Goal: Transaction & Acquisition: Purchase product/service

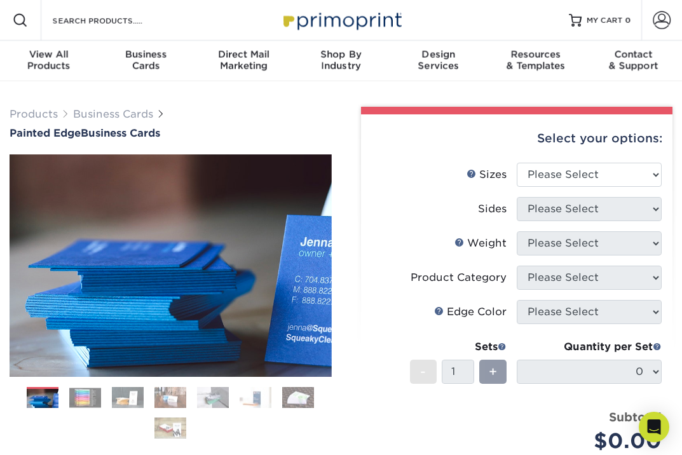
scroll to position [-1, 1]
select select "2.00x3.50"
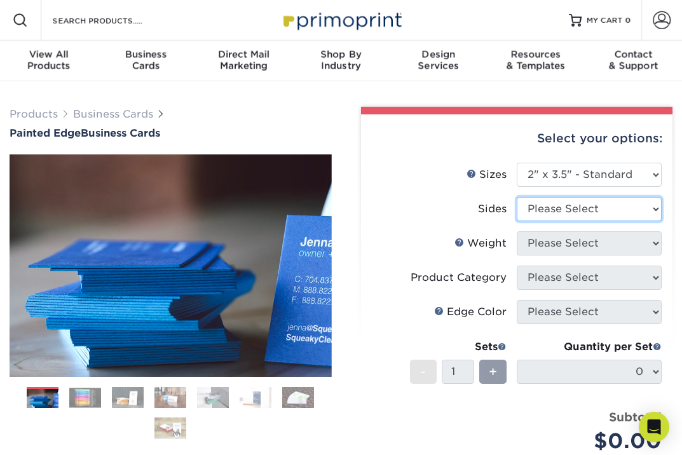
select select "13abbda7-1d64-4f25-8bb2-c179b224825d"
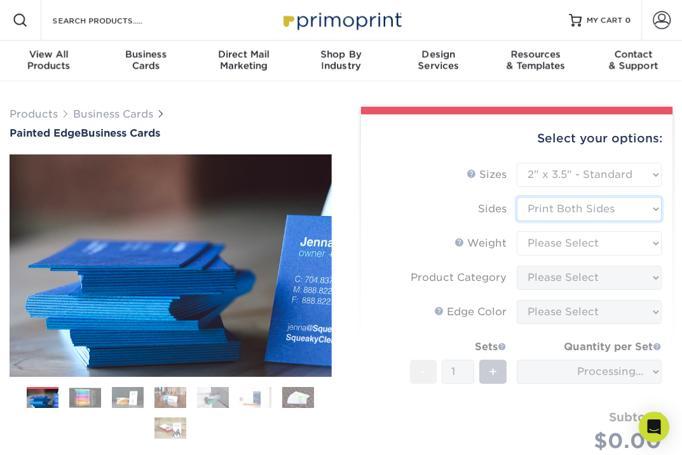
scroll to position [0, 0]
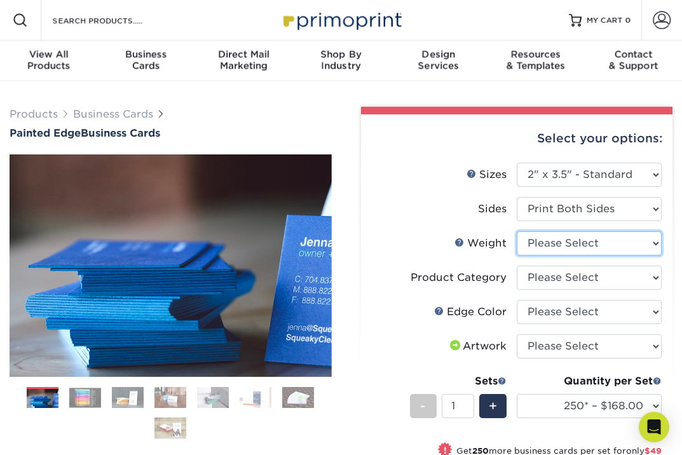
select select "32PTUC"
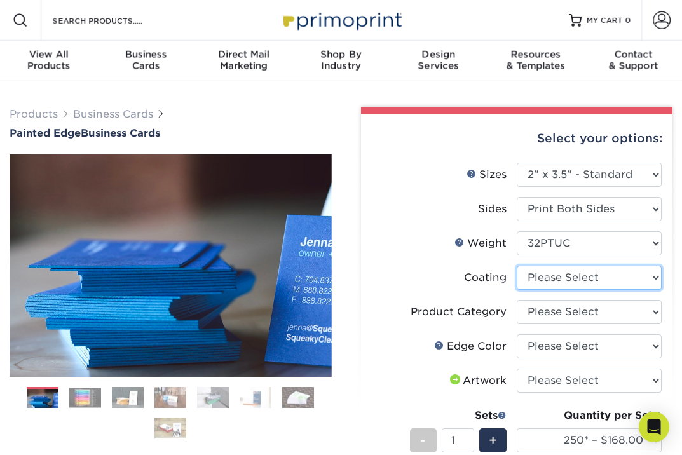
select select "3e7618de-abca-4bda-9f97-8b9129e913d8"
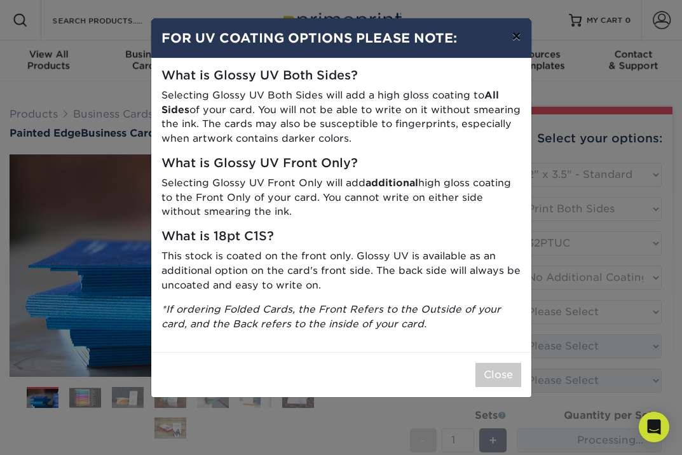
click at [518, 33] on button "×" at bounding box center [515, 36] width 29 height 36
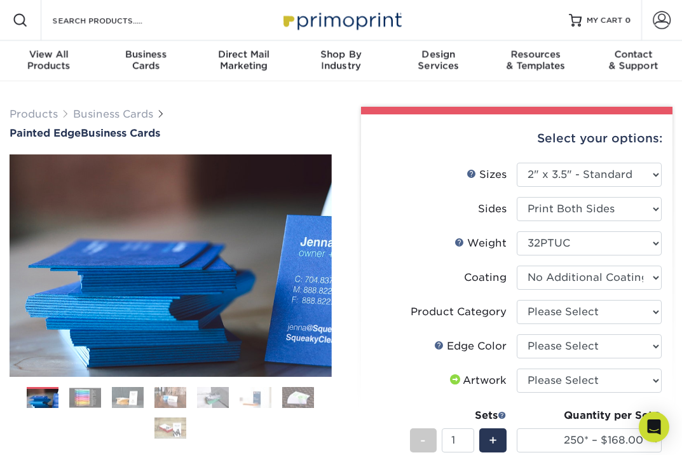
scroll to position [0, 1]
select select "3b5148f1-0588-4f88-a218-97bcfdce65c1"
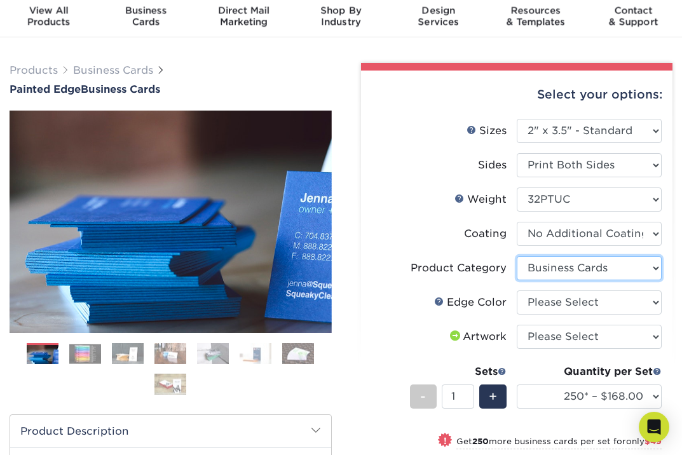
scroll to position [48, 0]
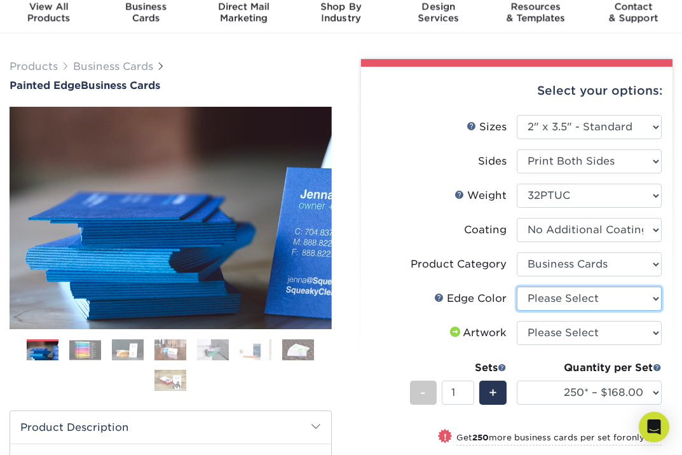
select select "211cd225-22d2-46f5-b9be-c5fa0d34557d"
click at [443, 297] on link at bounding box center [439, 297] width 10 height 10
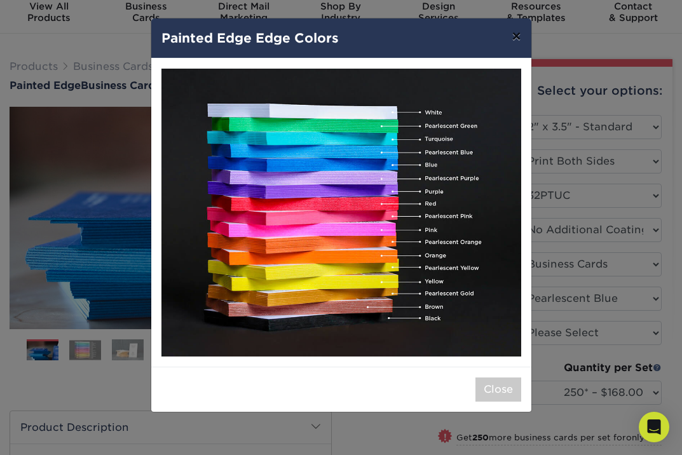
click at [518, 39] on button "×" at bounding box center [515, 36] width 29 height 36
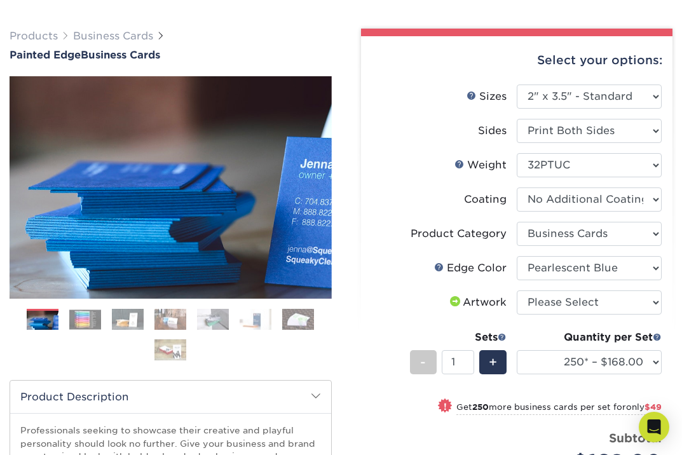
scroll to position [79, 0]
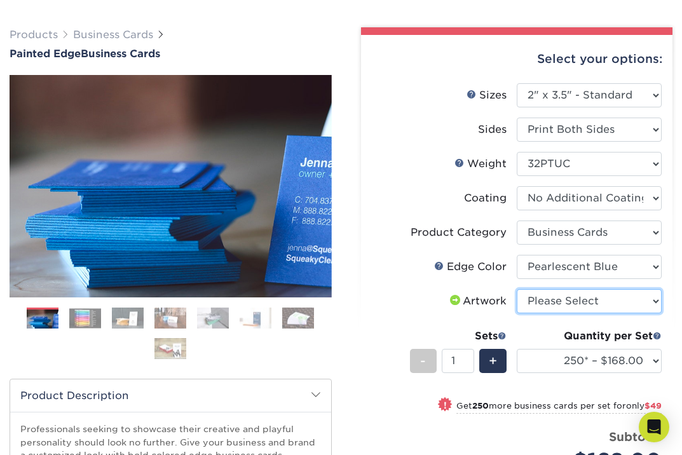
select select "upload"
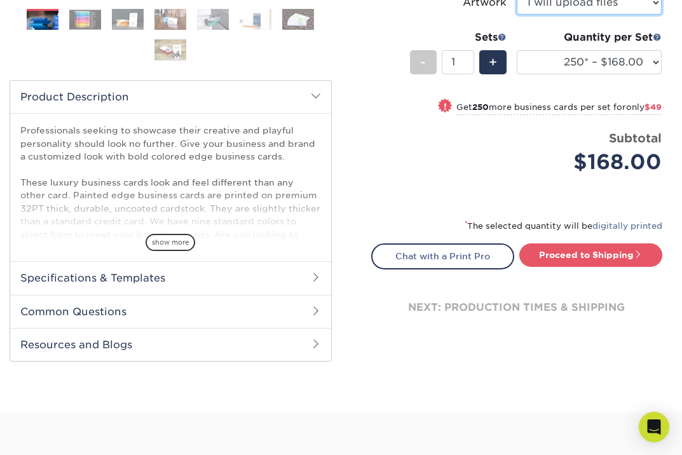
scroll to position [402, 0]
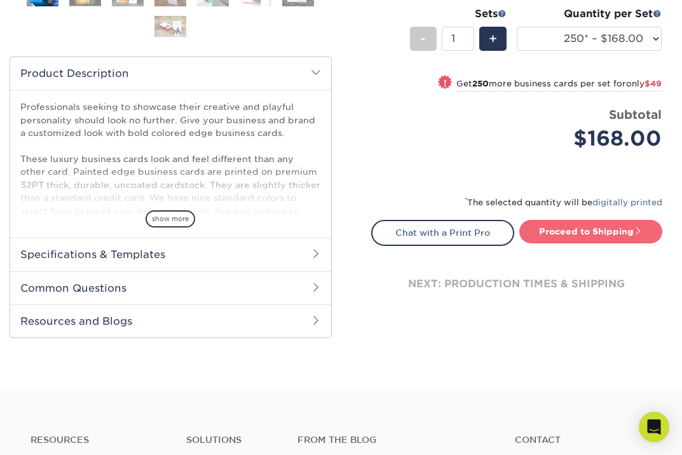
click at [576, 231] on link "Proceed to Shipping" at bounding box center [590, 231] width 143 height 23
type input "Set 1"
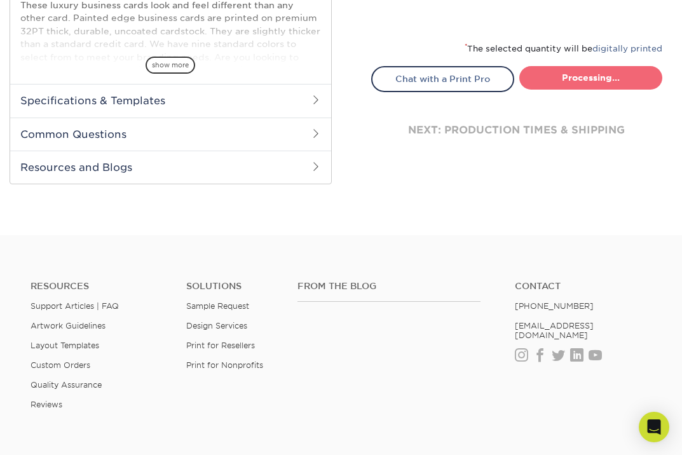
select select "b1d50ed3-fc81-464d-a1d8-d1915fbce704"
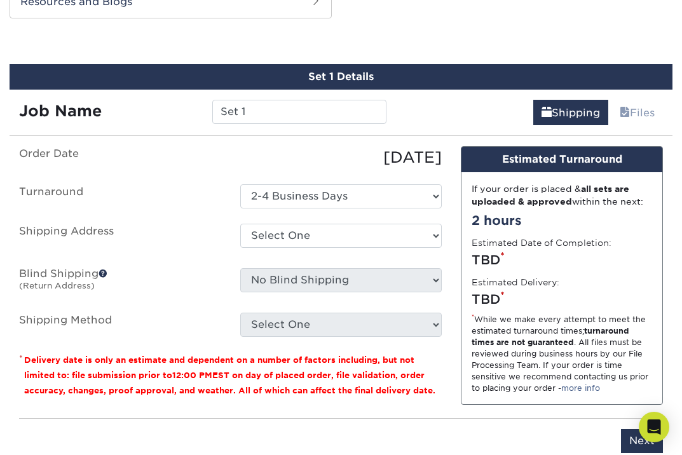
scroll to position [725, 0]
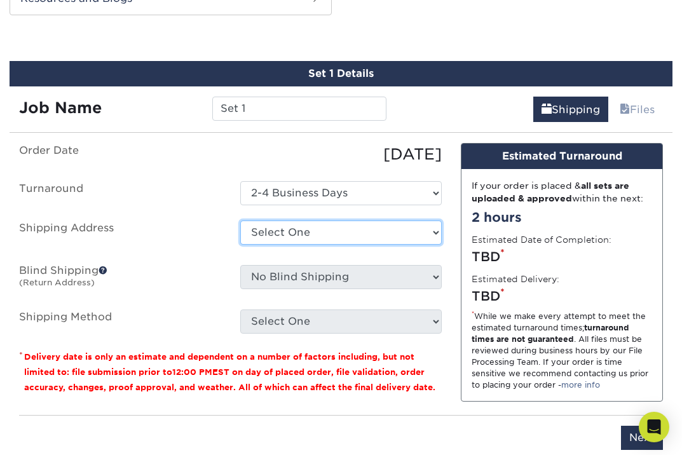
select select "newaddress"
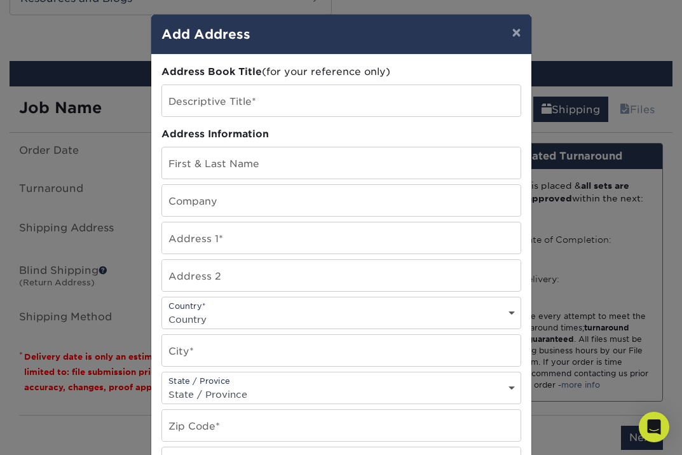
scroll to position [7, 0]
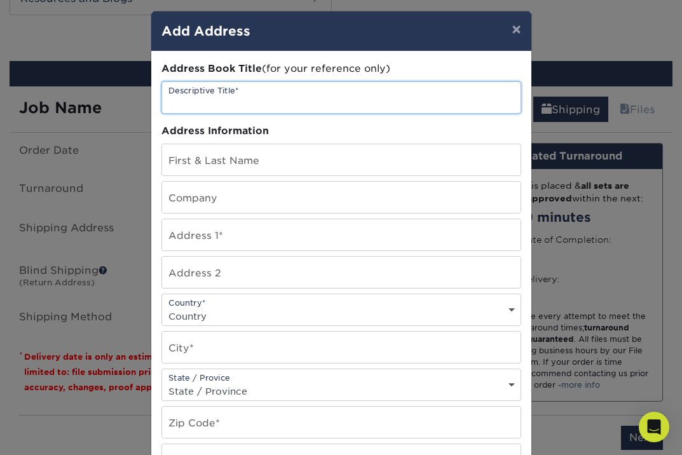
click at [215, 97] on input "text" at bounding box center [341, 97] width 358 height 31
type input "Premium Painting"
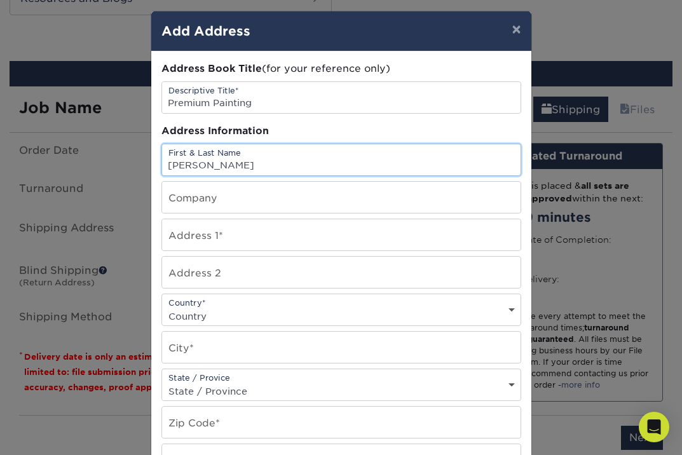
type input "[PERSON_NAME]"
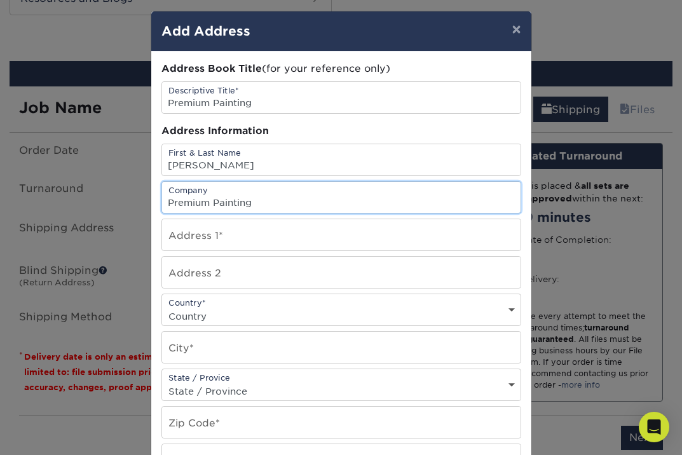
type input "Premium Painting"
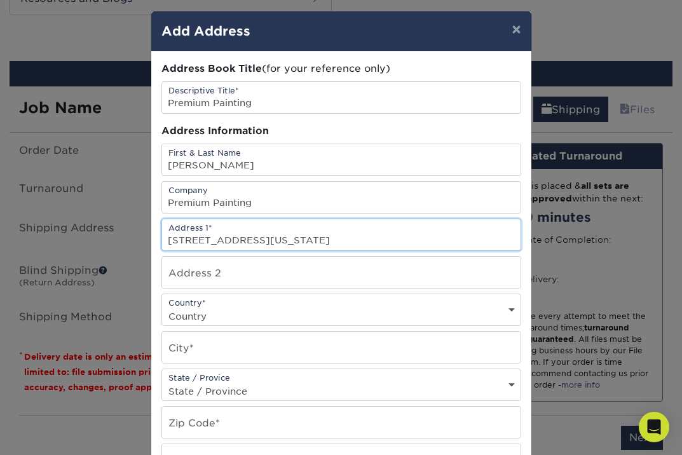
type input "[STREET_ADDRESS][US_STATE]"
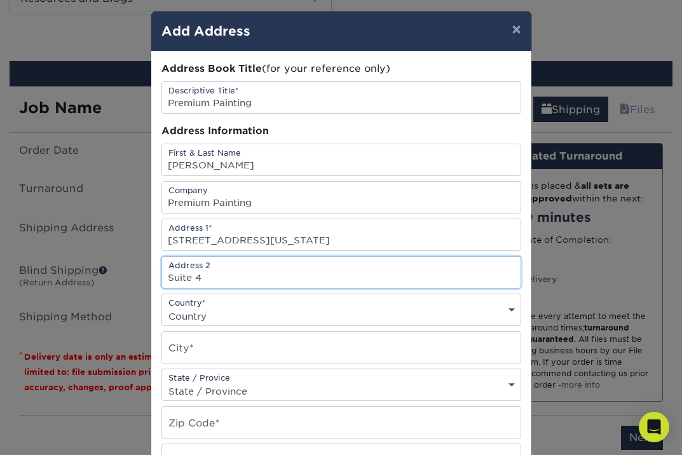
type input "Suite 4"
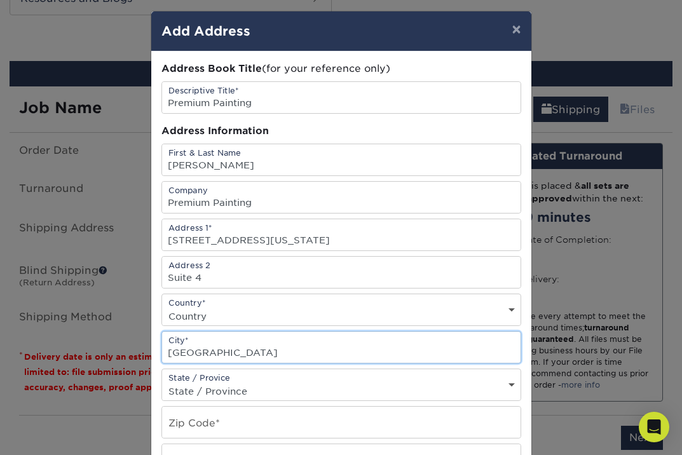
type input "[GEOGRAPHIC_DATA]"
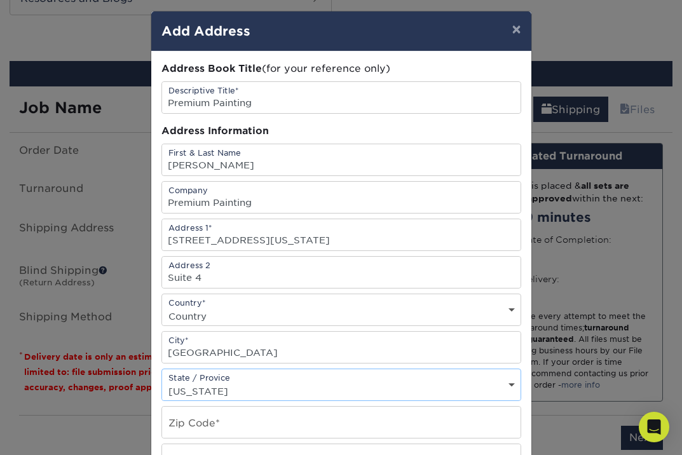
select select "MN"
drag, startPoint x: 273, startPoint y: 426, endPoint x: 281, endPoint y: 425, distance: 8.4
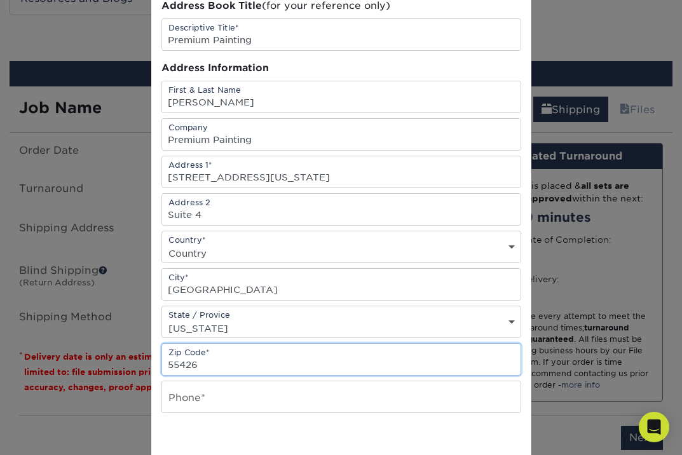
scroll to position [72, 0]
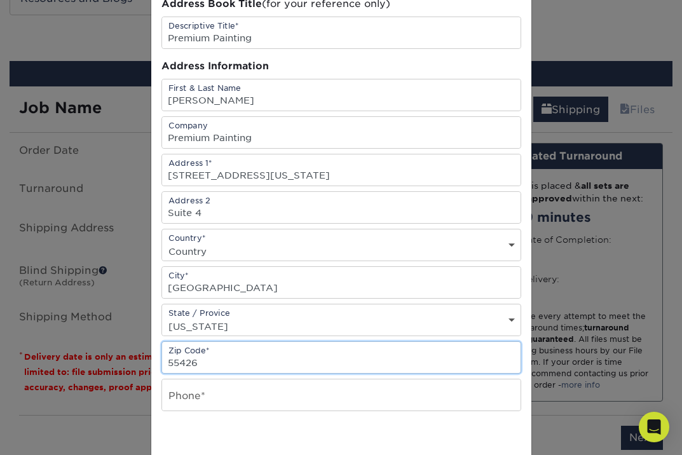
type input "55426"
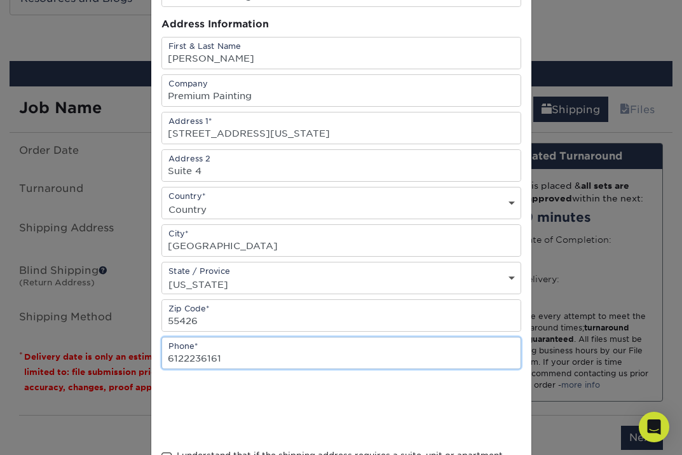
scroll to position [120, 0]
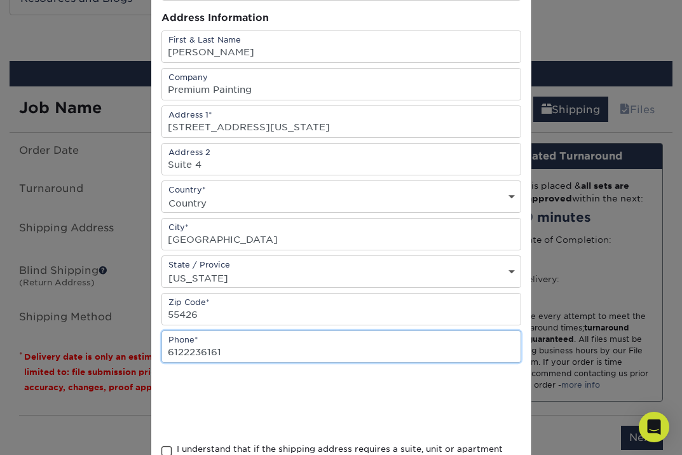
type input "6122236161"
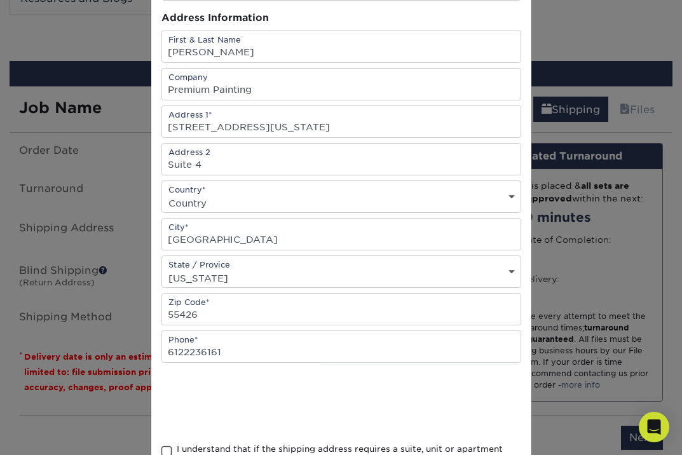
click at [158, 403] on div "Address Book Title (for your reference only) Descriptive Title* Premium Paintin…" at bounding box center [341, 222] width 380 height 569
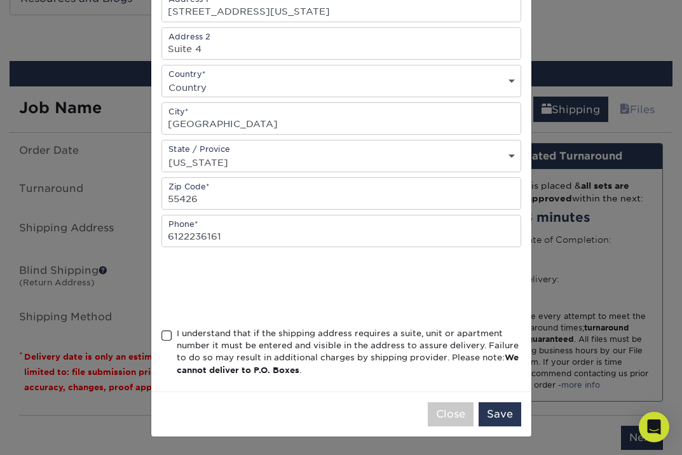
scroll to position [239, 0]
click at [169, 325] on div "Address Book Title (for your reference only) Descriptive Title* Premium Paintin…" at bounding box center [341, 107] width 360 height 548
click at [167, 335] on span at bounding box center [166, 336] width 11 height 12
click at [0, 0] on input "I understand that if the shipping address requires a suite, unit or apartment n…" at bounding box center [0, 0] width 0 height 0
click at [510, 414] on button "Save" at bounding box center [500, 414] width 43 height 24
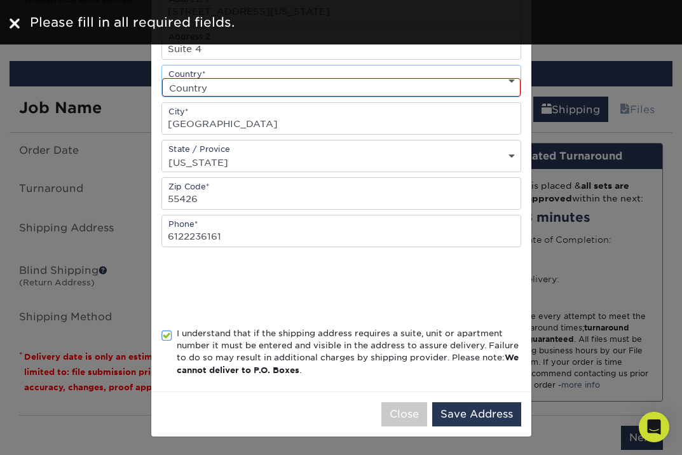
select select "US"
click at [487, 408] on button "Save Address" at bounding box center [476, 414] width 89 height 24
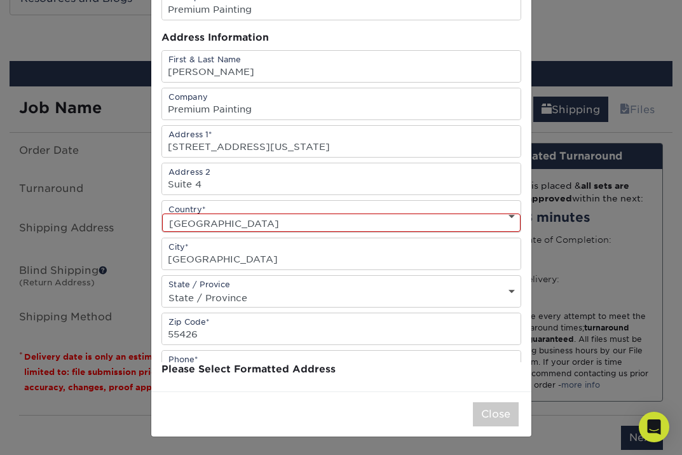
scroll to position [0, 0]
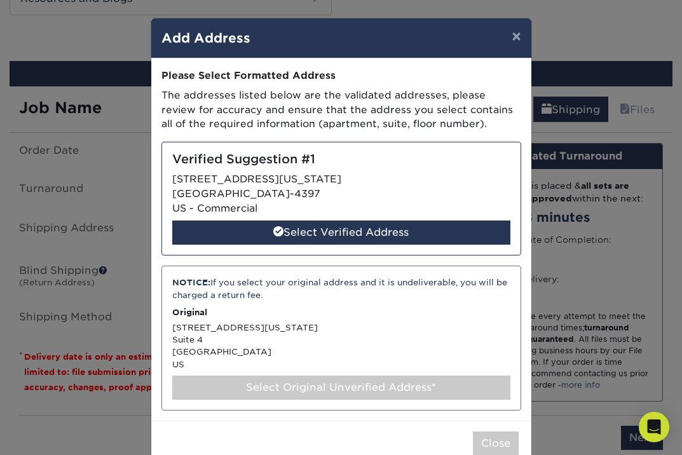
click at [351, 329] on div "NOTICE: If you select your original address and it is undeliverable, you will b…" at bounding box center [341, 338] width 360 height 145
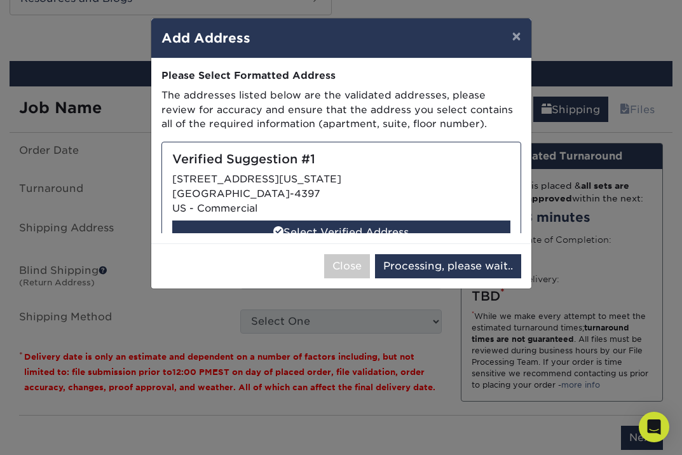
select select "286854"
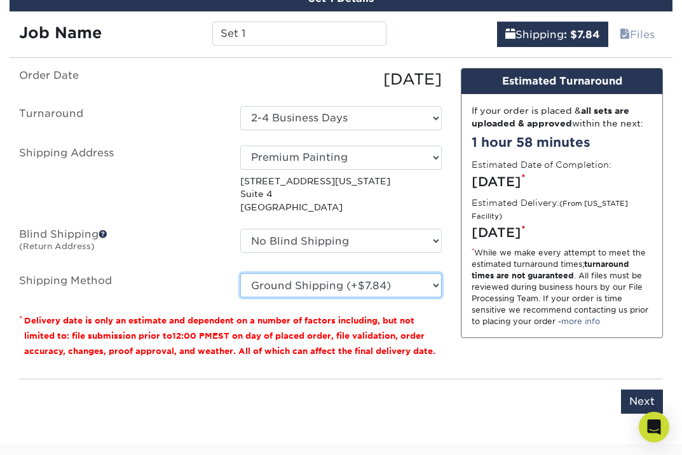
scroll to position [800, 0]
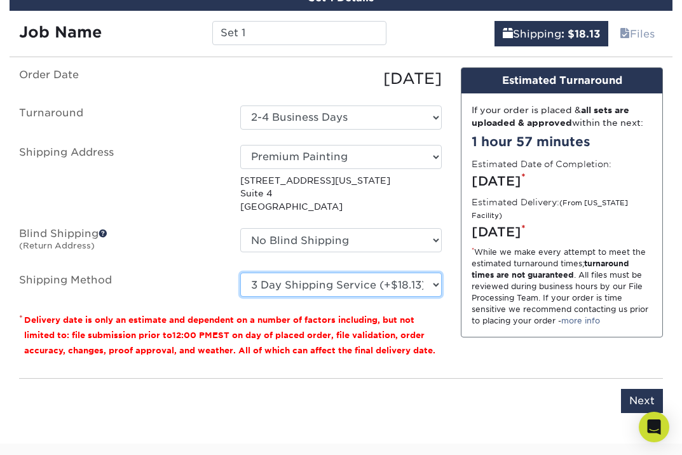
select select "03"
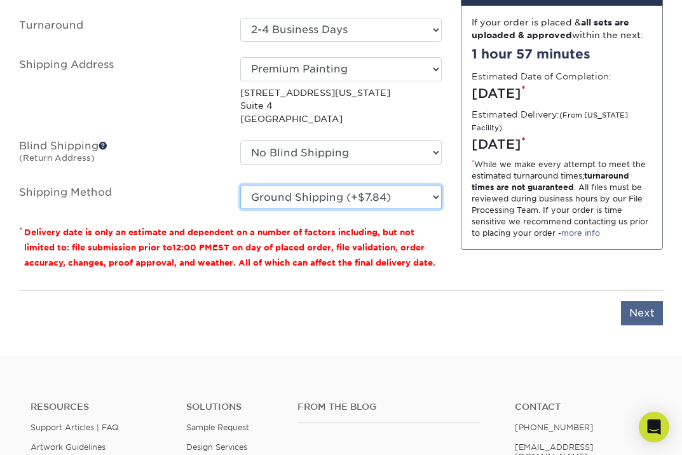
scroll to position [892, 0]
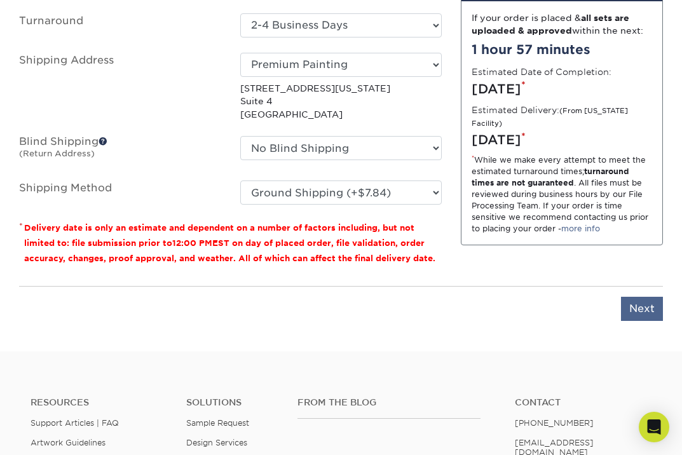
click at [639, 303] on input "Next" at bounding box center [642, 309] width 42 height 24
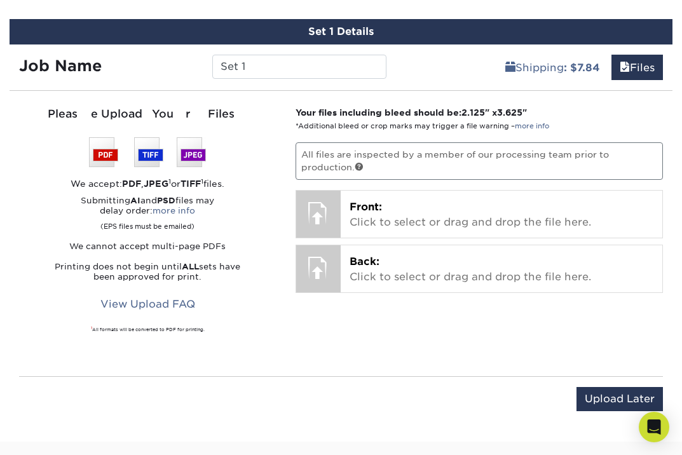
scroll to position [763, 0]
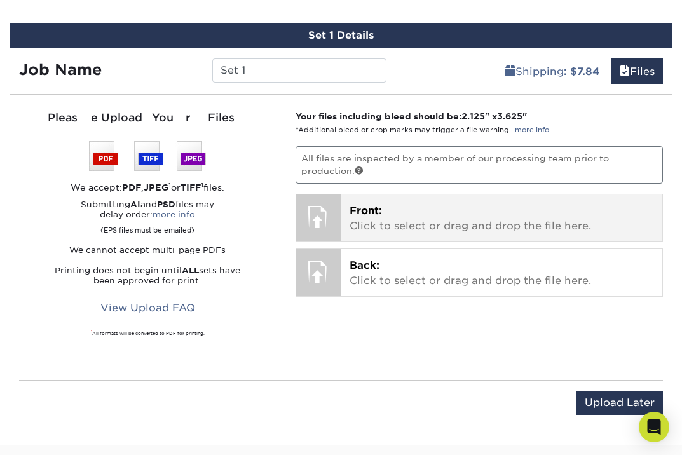
click at [386, 221] on p "Front: Click to select or drag and drop the file here." at bounding box center [502, 218] width 304 height 31
